Goal: Task Accomplishment & Management: Manage account settings

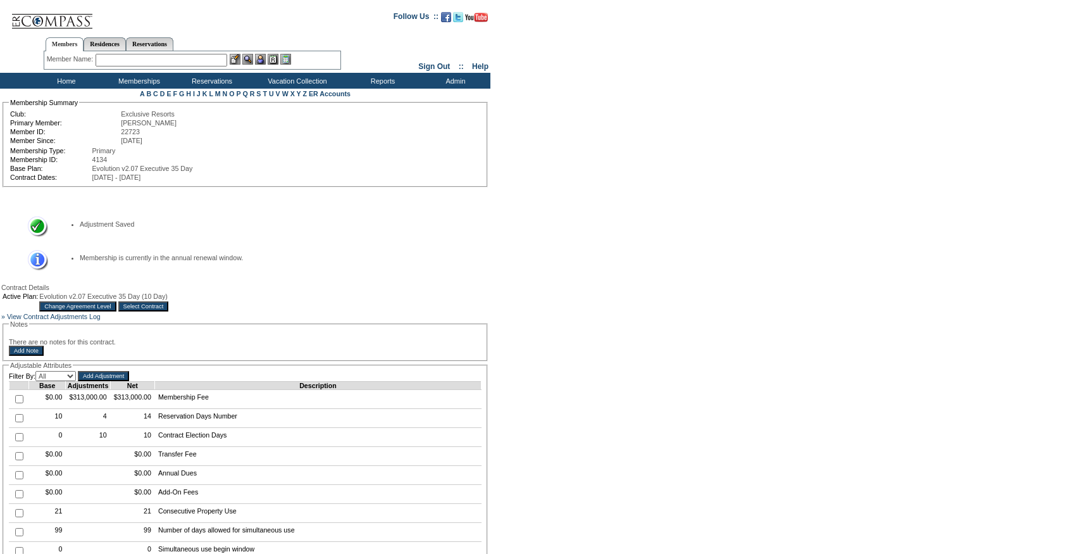
click at [177, 59] on input "text" at bounding box center [162, 60] width 132 height 13
paste input "[PERSON_NAME]"
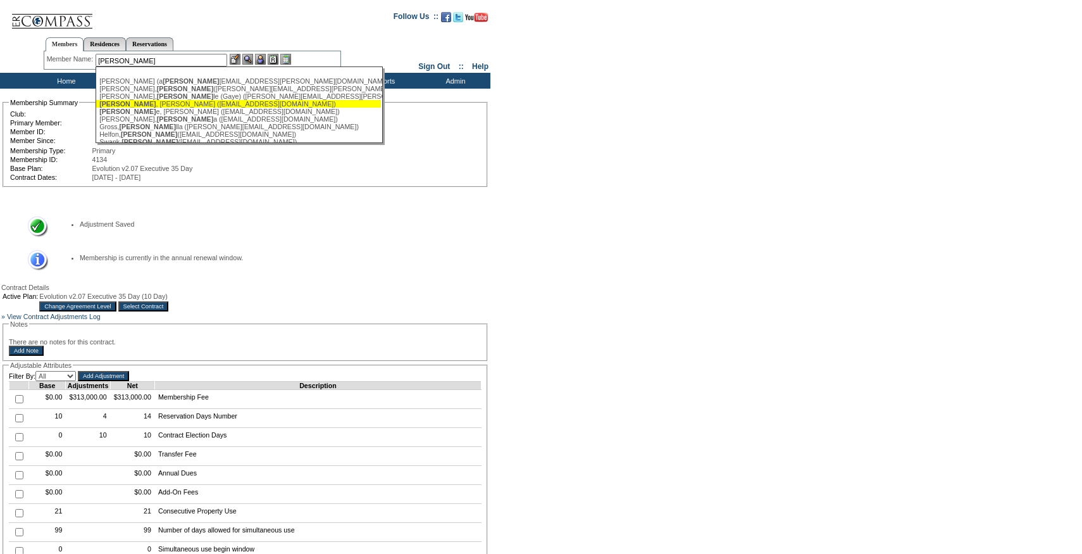
click at [170, 108] on div "Gabriel , Laurie (lagabriel@whitemountainpartners.net)" at bounding box center [238, 104] width 279 height 8
type input "Gabriel, Laurie (lagabriel@whitemountainpartners.net)"
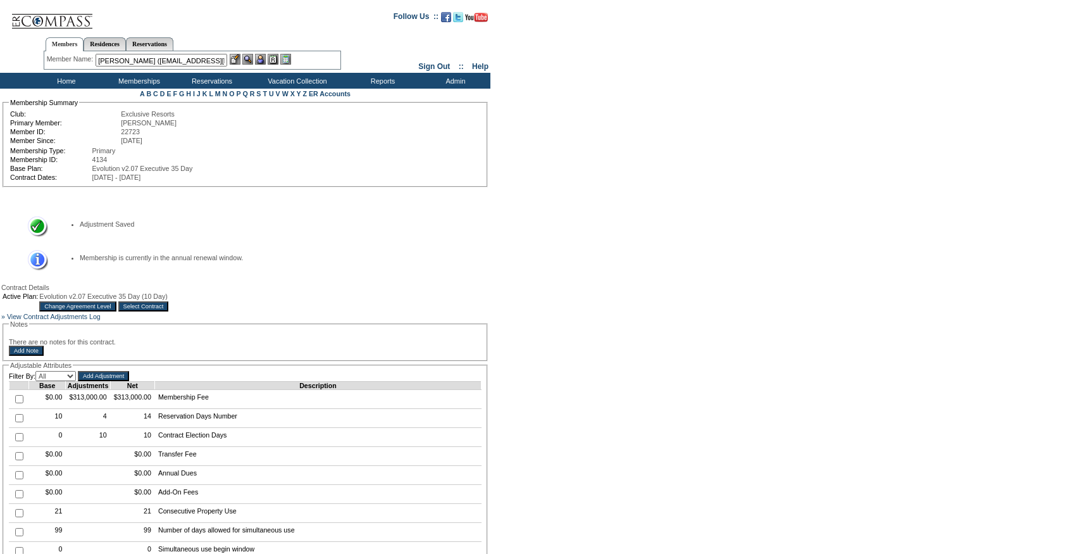
click at [266, 56] on img at bounding box center [260, 59] width 11 height 11
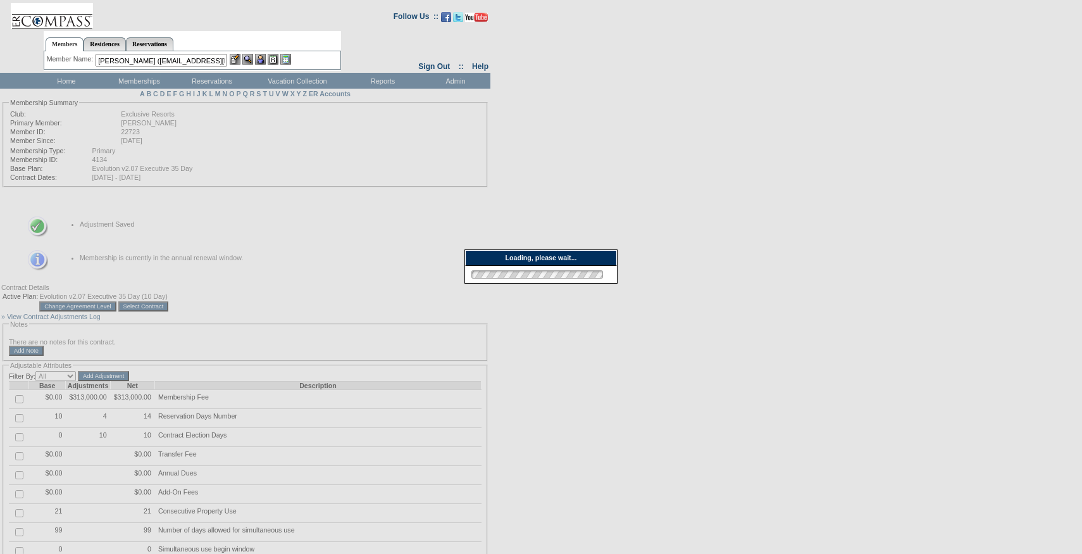
click at [238, 58] on img at bounding box center [235, 59] width 11 height 11
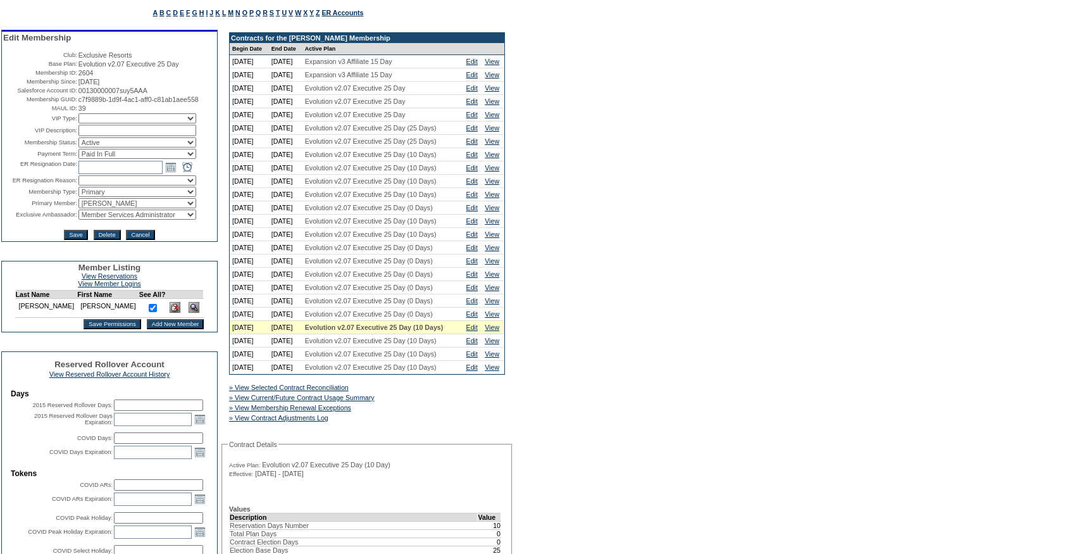
scroll to position [106, 0]
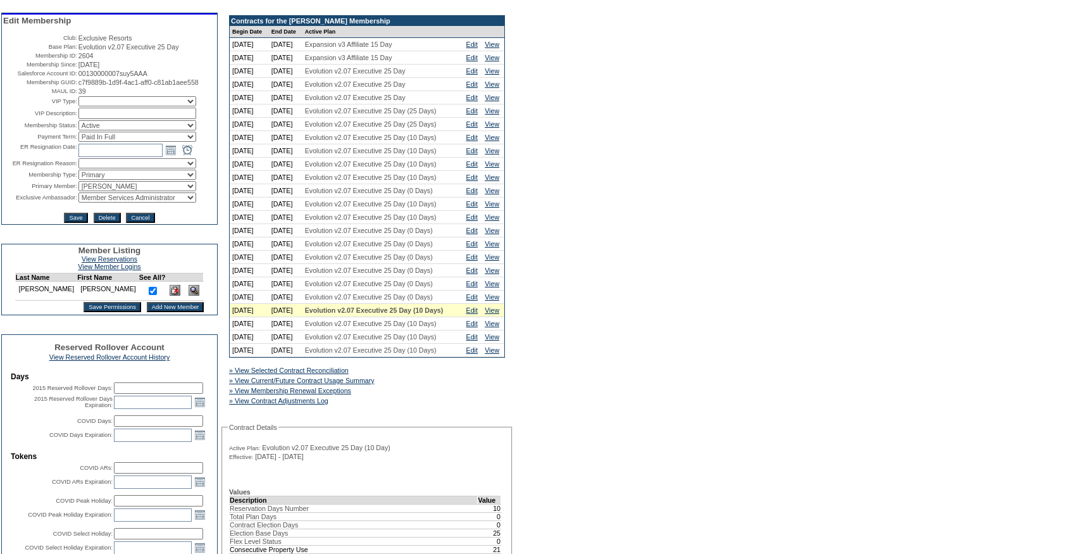
click at [104, 130] on select "Active Restricted Expired Inactive Past Due Disabled Resigned - Active Resigned…" at bounding box center [137, 125] width 118 height 10
select select "PastDue"
click at [78, 130] on select "Active Restricted Expired Inactive Past Due Disabled Resigned - Active Resigned…" at bounding box center [137, 125] width 118 height 10
click at [77, 223] on input "Save" at bounding box center [75, 218] width 23 height 10
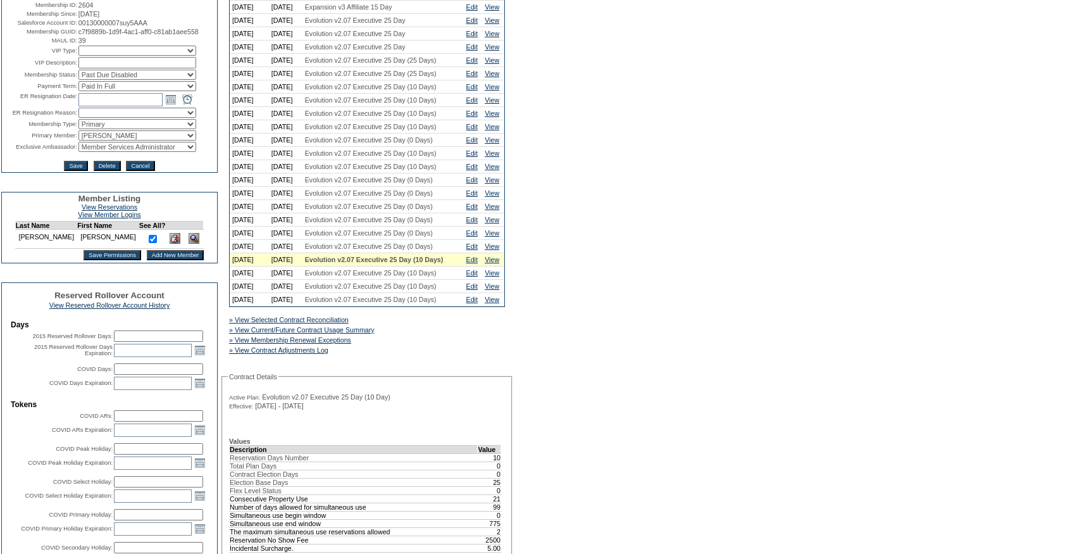
scroll to position [122, 0]
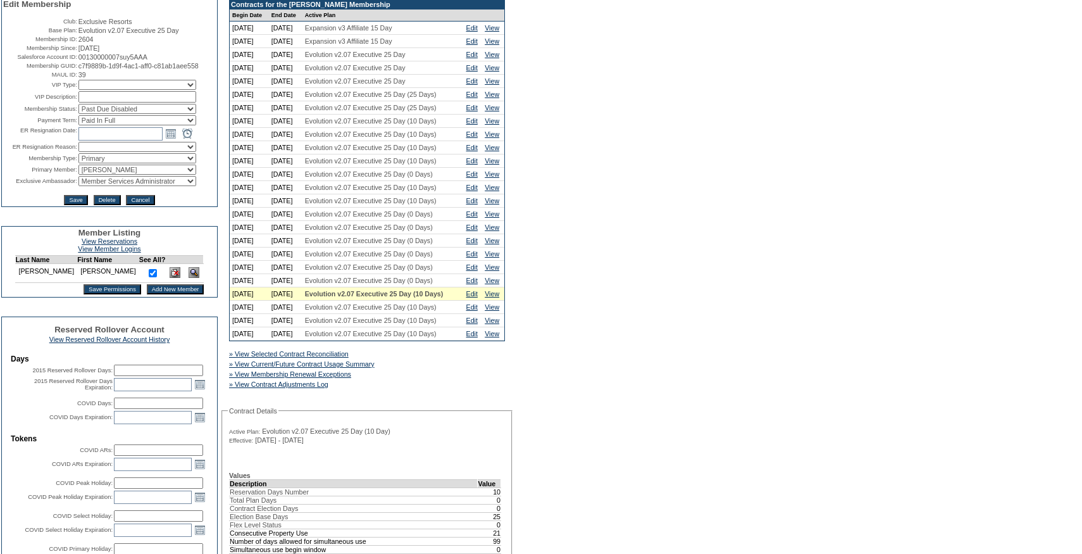
click at [149, 205] on input "Cancel" at bounding box center [140, 200] width 28 height 10
click at [470, 297] on link "Edit" at bounding box center [471, 294] width 11 height 8
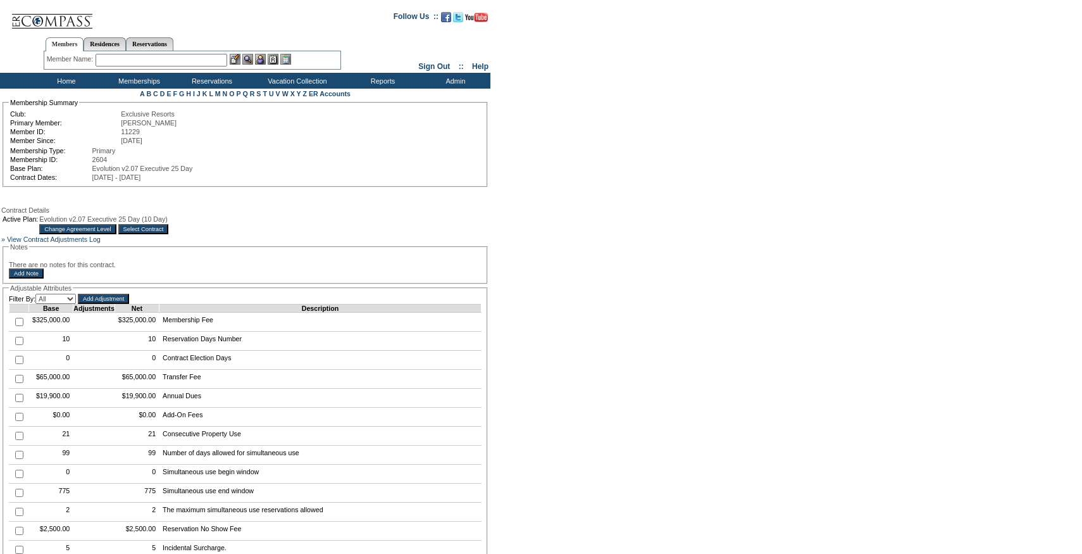
click at [116, 234] on input "Change Agreement Level" at bounding box center [77, 229] width 77 height 10
